Goal: Information Seeking & Learning: Learn about a topic

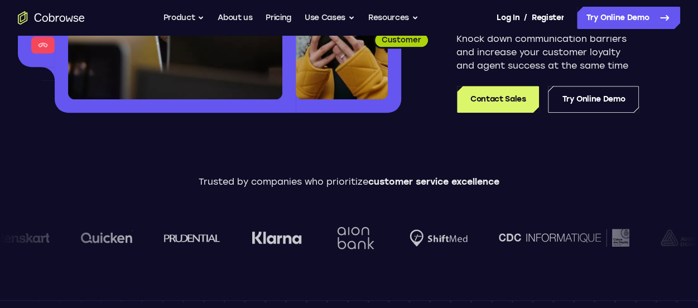
scroll to position [265, 0]
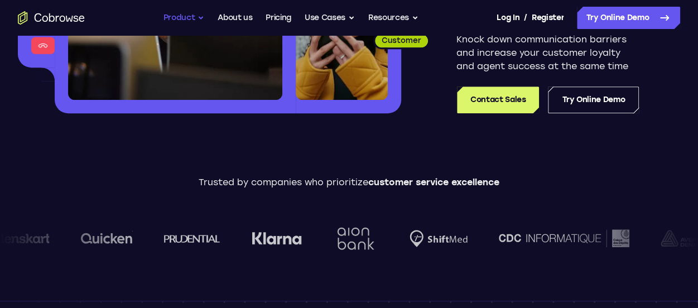
click at [180, 23] on button "Product" at bounding box center [183, 18] width 41 height 22
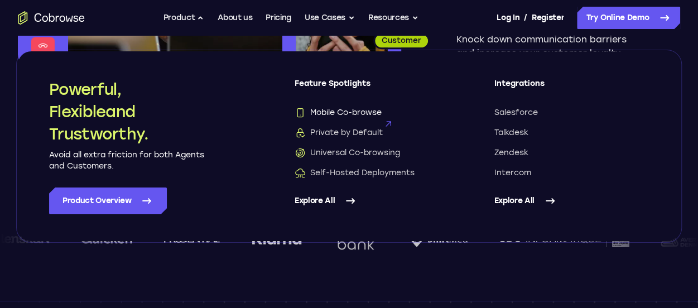
click at [368, 114] on span "Mobile Co-browse" at bounding box center [337, 112] width 87 height 11
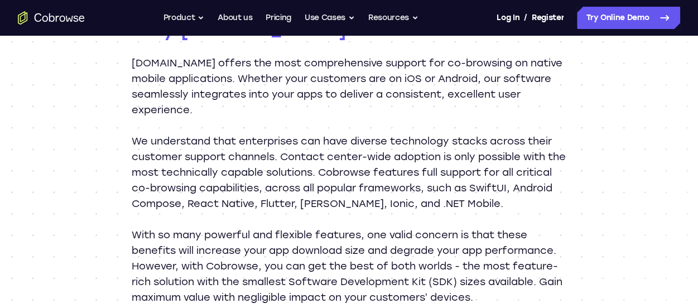
scroll to position [1274, 0]
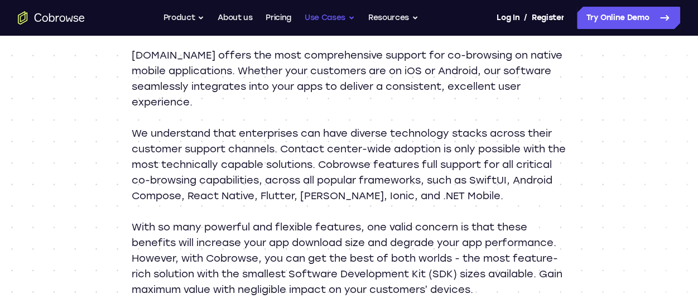
drag, startPoint x: 474, startPoint y: 144, endPoint x: 331, endPoint y: 27, distance: 184.7
click at [331, 27] on button "Use Cases" at bounding box center [329, 18] width 50 height 22
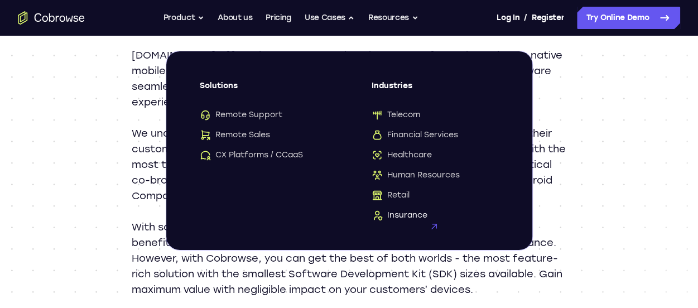
click at [404, 215] on span "Insurance" at bounding box center [399, 215] width 56 height 11
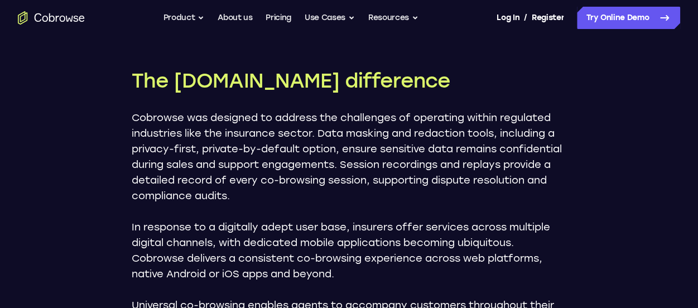
scroll to position [1807, 0]
